Goal: Check status: Check status

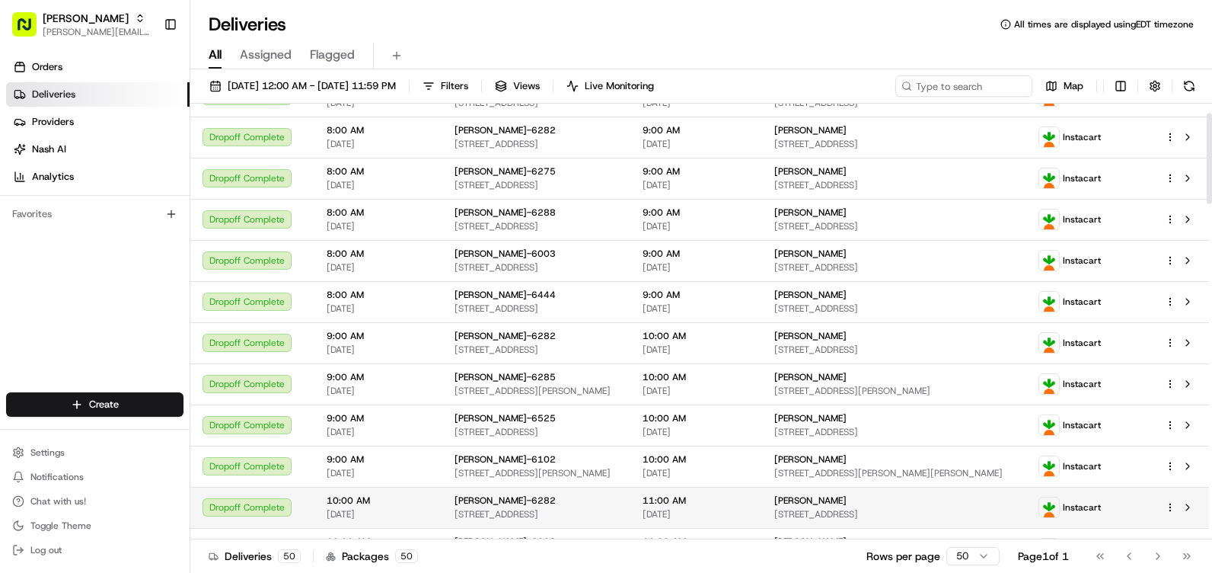
scroll to position [305, 0]
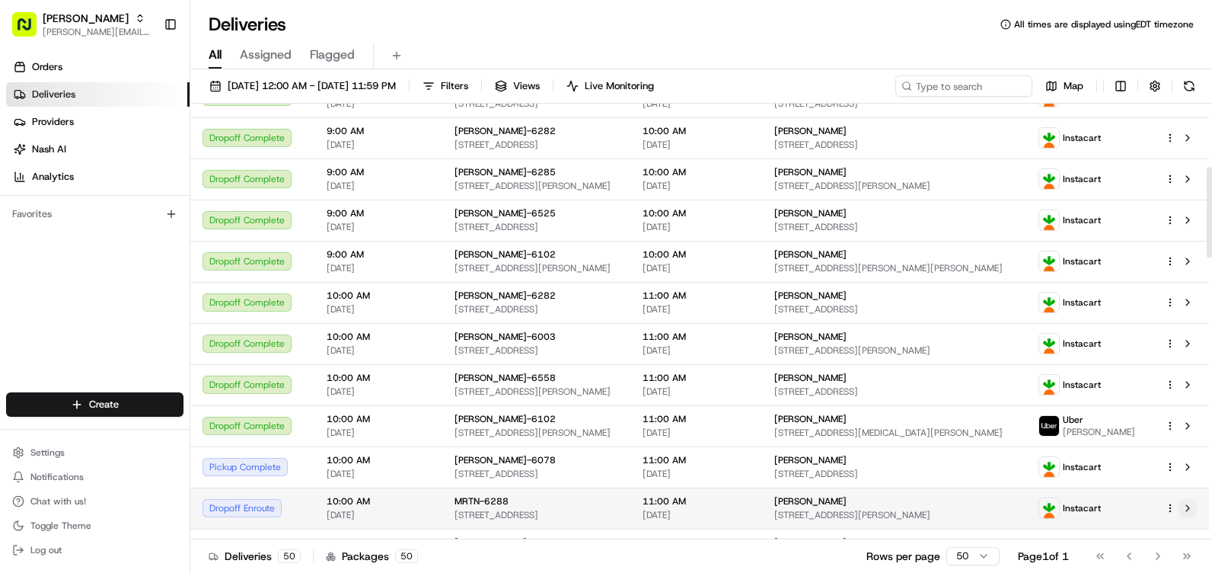
click at [1187, 515] on button at bounding box center [1188, 508] width 18 height 18
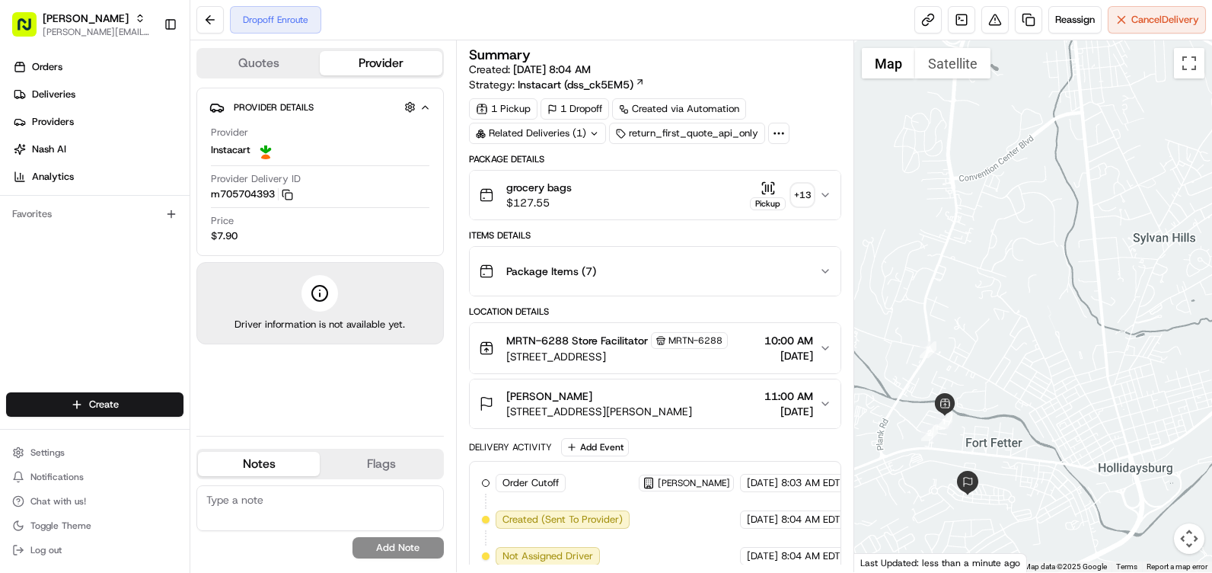
click at [819, 401] on icon "button" at bounding box center [825, 403] width 12 height 12
